Goal: Task Accomplishment & Management: Use online tool/utility

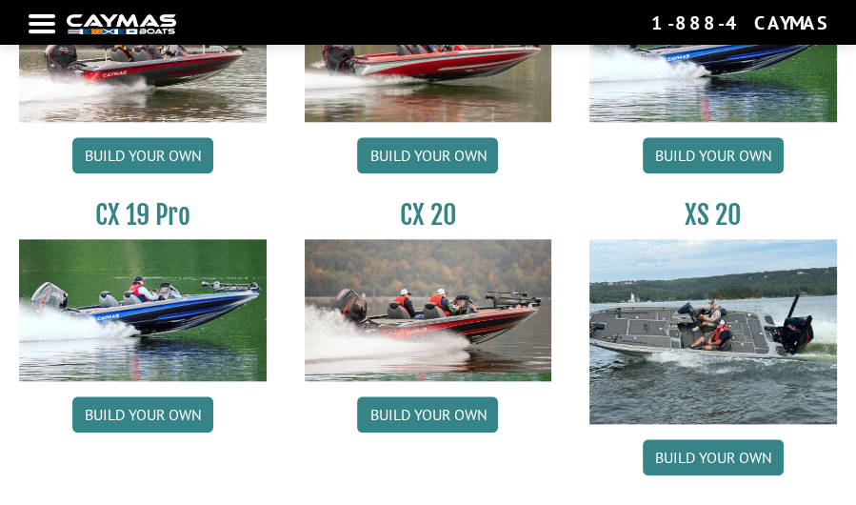
scroll to position [1633, 0]
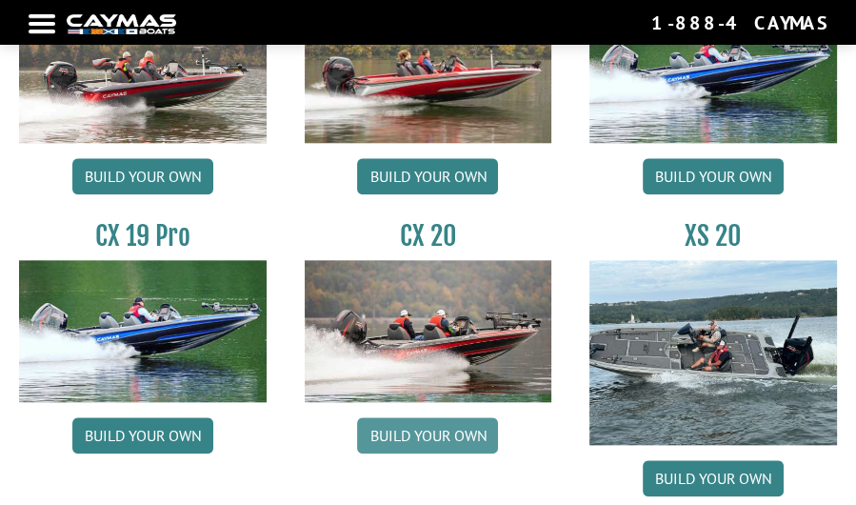
click at [425, 429] on link "Build your own" at bounding box center [427, 435] width 141 height 36
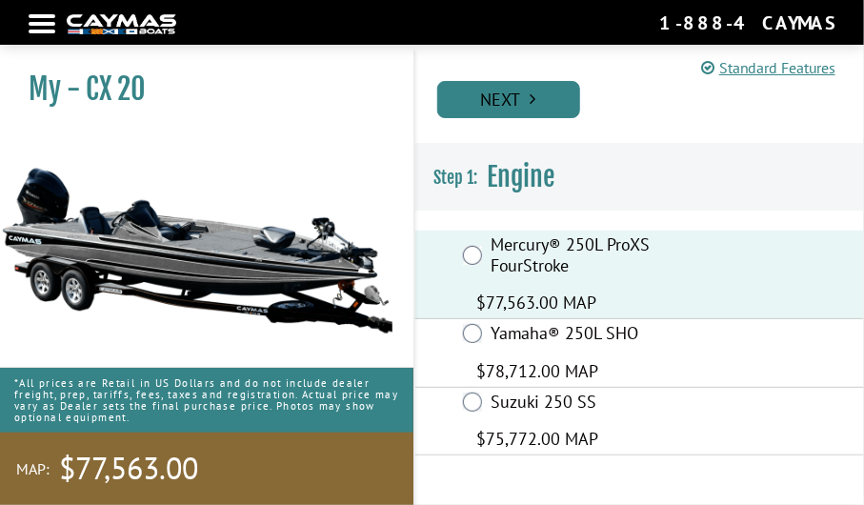
click at [507, 93] on link "Next" at bounding box center [508, 99] width 143 height 37
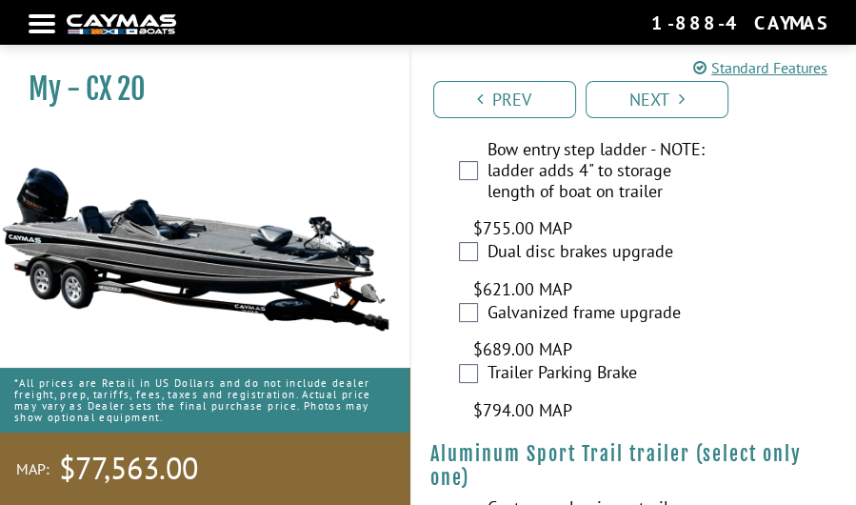
scroll to position [6466, 0]
